Goal: Navigation & Orientation: Find specific page/section

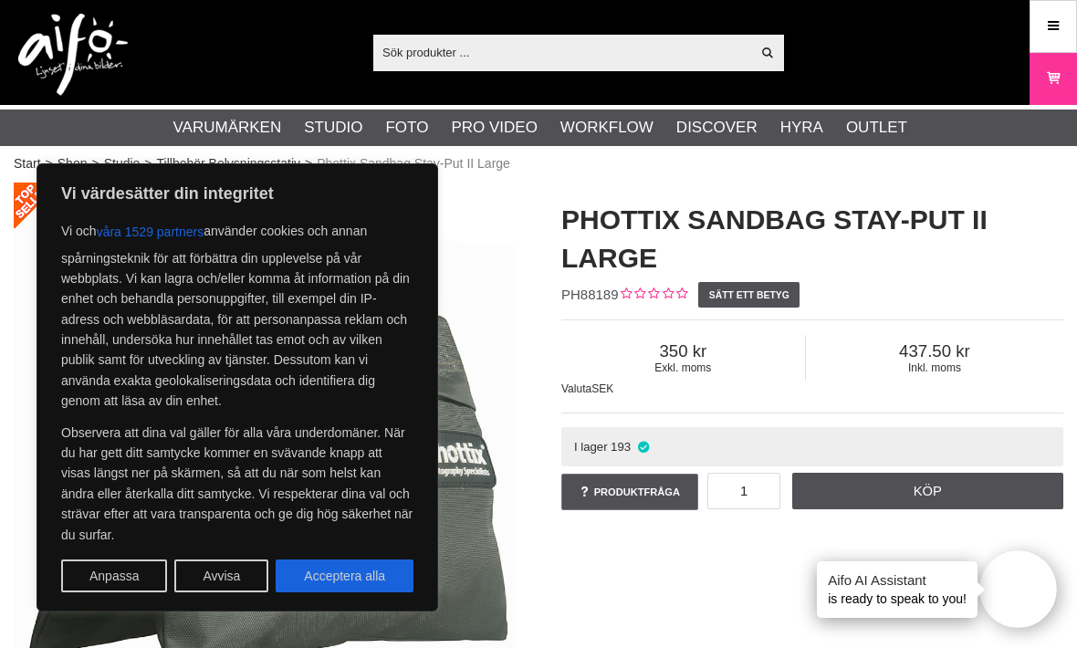
click at [379, 575] on button "Acceptera alla" at bounding box center [345, 575] width 138 height 33
checkbox input "true"
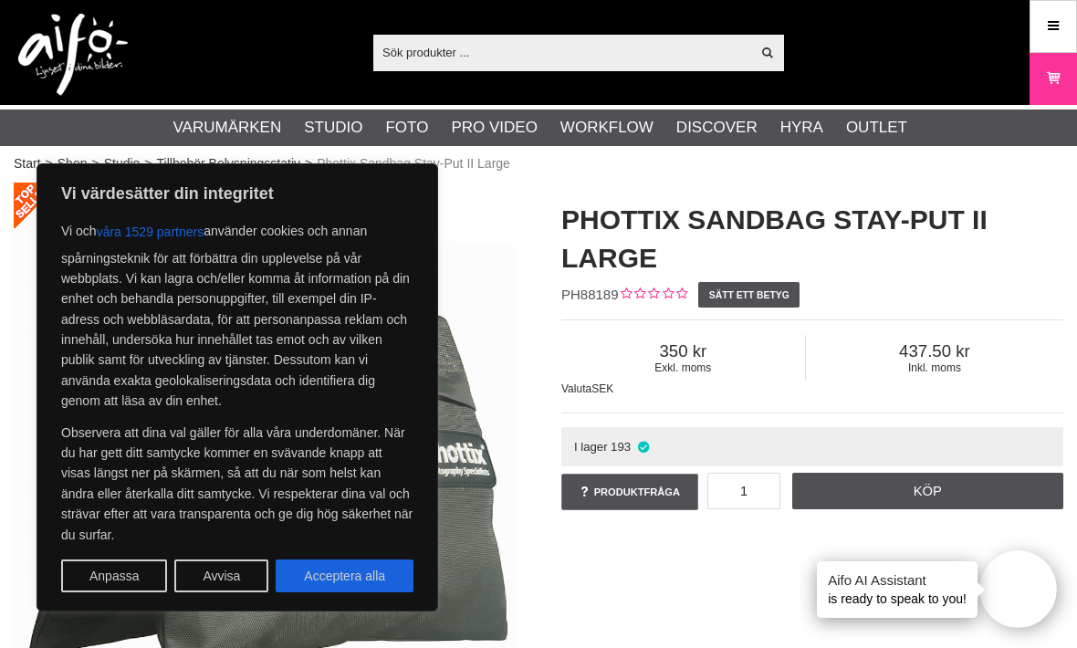
checkbox input "true"
